Goal: Task Accomplishment & Management: Complete application form

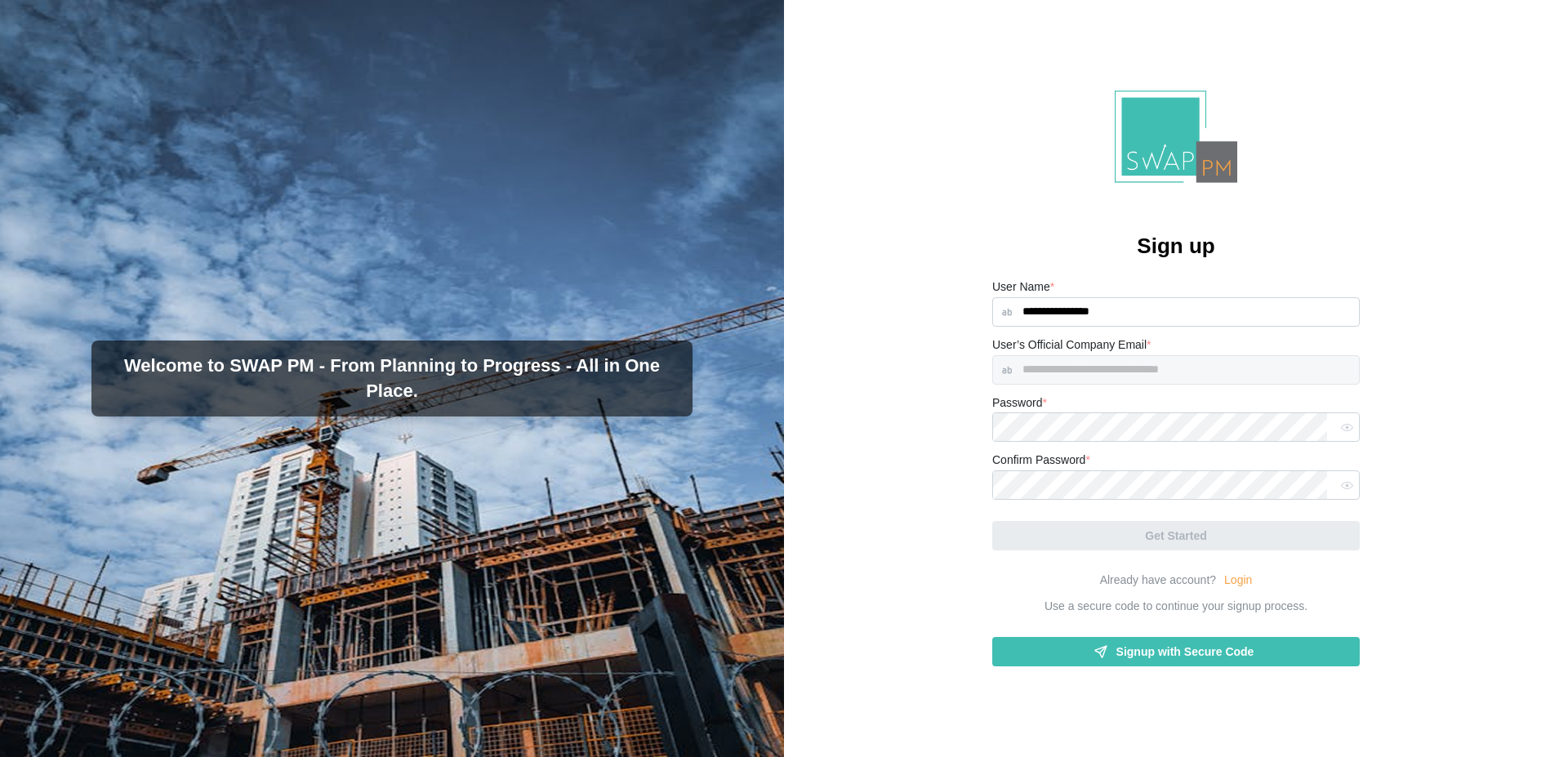
type input "**********"
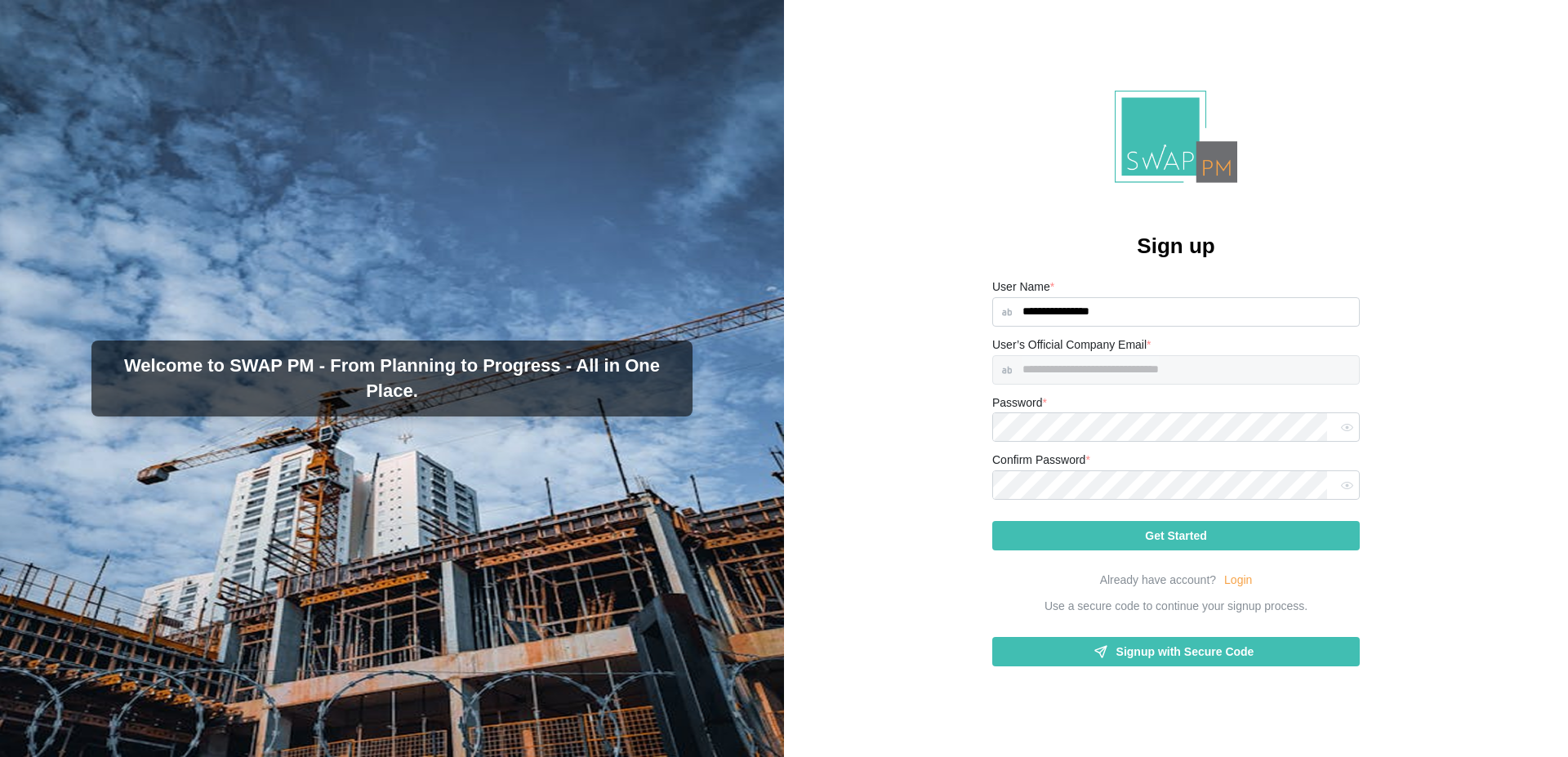
click at [1445, 477] on div "**********" at bounding box center [1176, 378] width 784 height 757
click at [1190, 539] on span "Get Started" at bounding box center [1176, 536] width 61 height 28
